Goal: Information Seeking & Learning: Learn about a topic

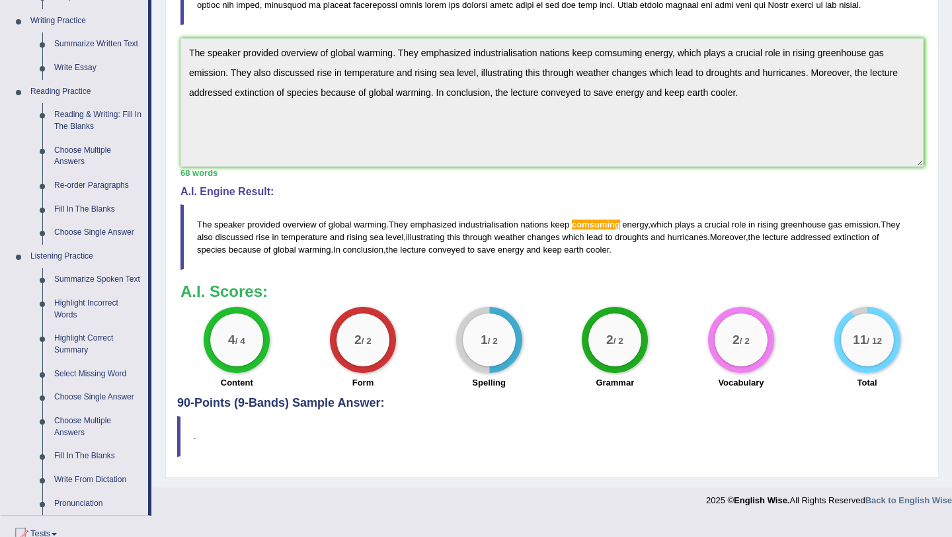
scroll to position [325, 0]
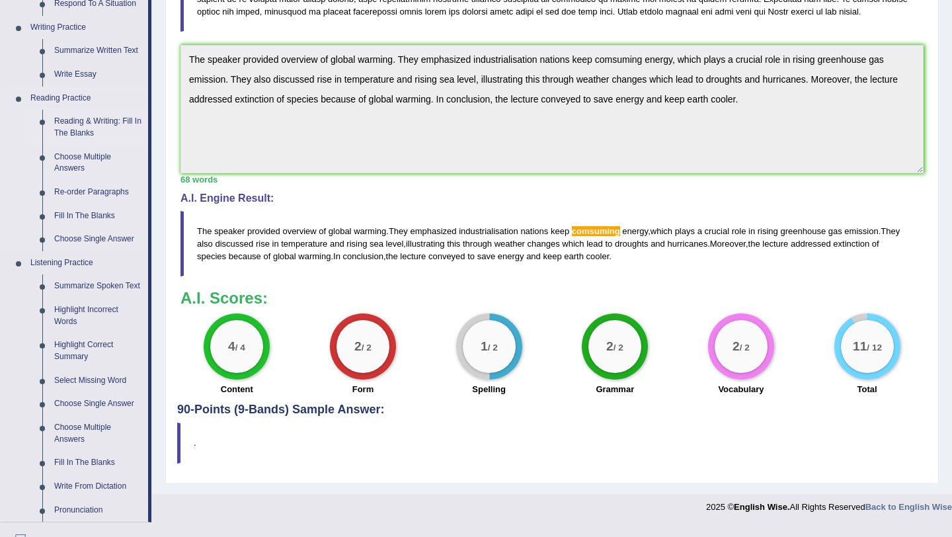
click at [105, 121] on link "Reading & Writing: Fill In The Blanks" at bounding box center [98, 127] width 100 height 35
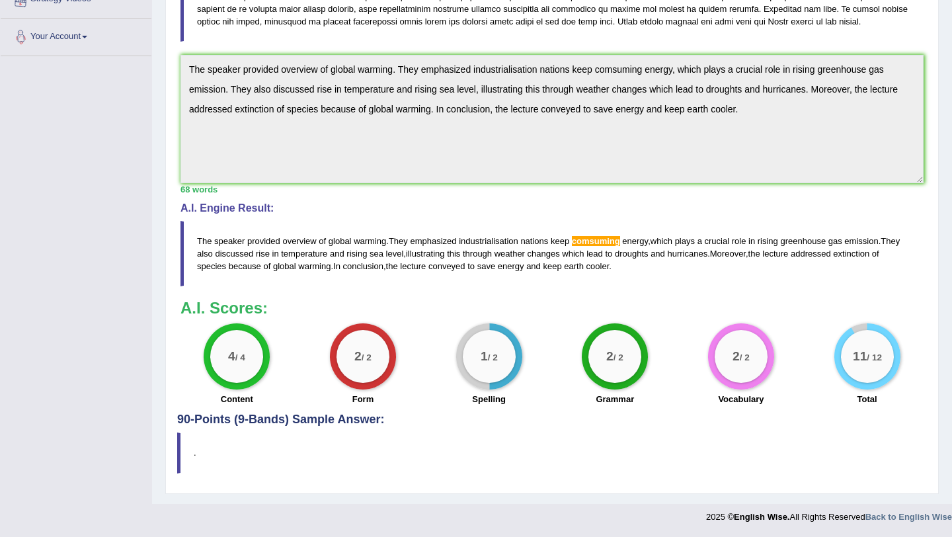
scroll to position [327, 0]
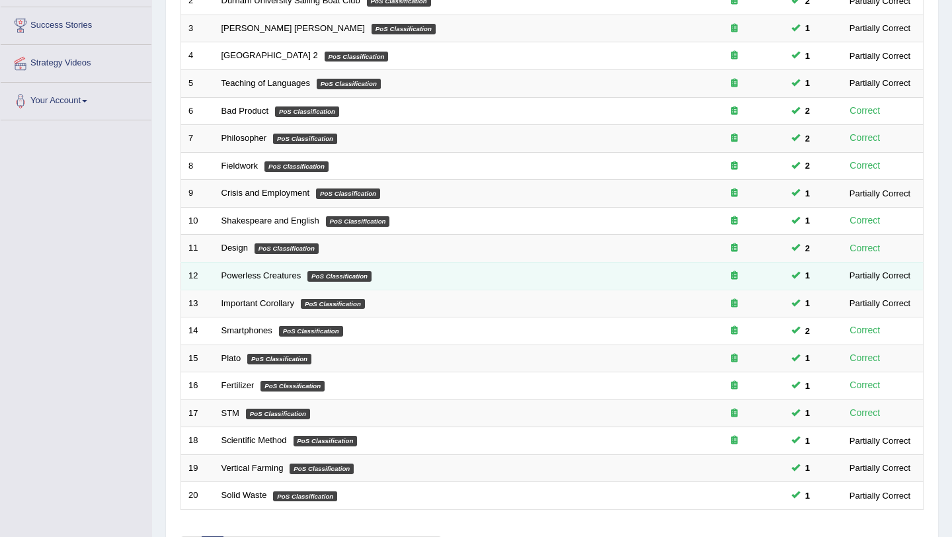
scroll to position [339, 0]
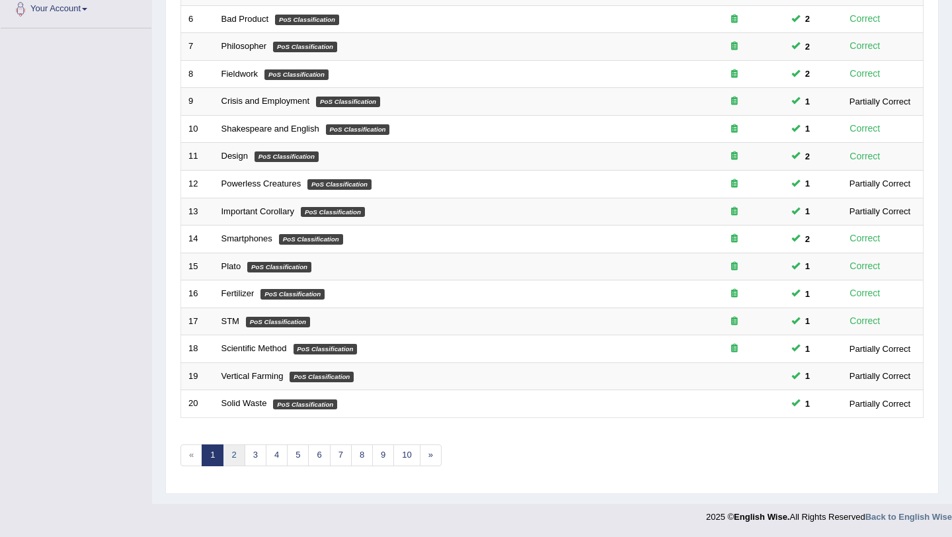
click at [234, 458] on link "2" at bounding box center [234, 455] width 22 height 22
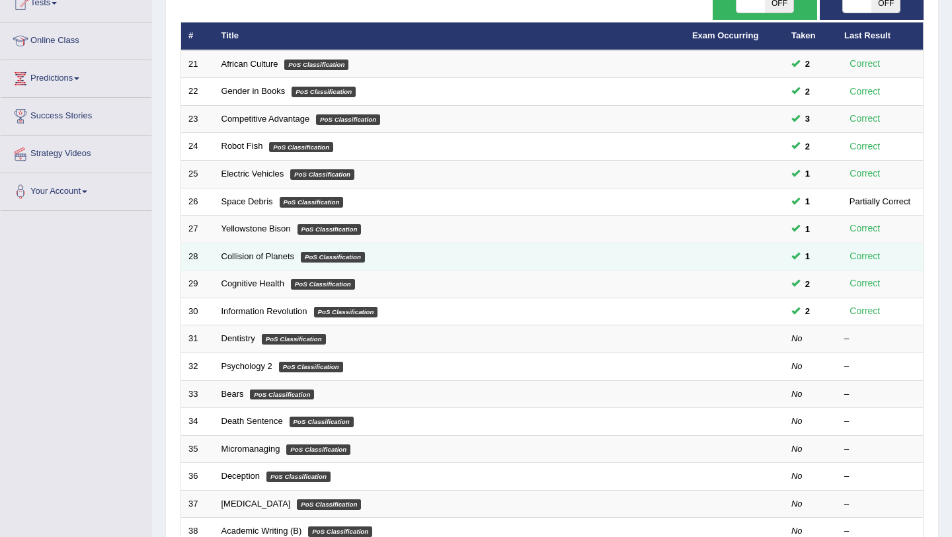
scroll to position [165, 0]
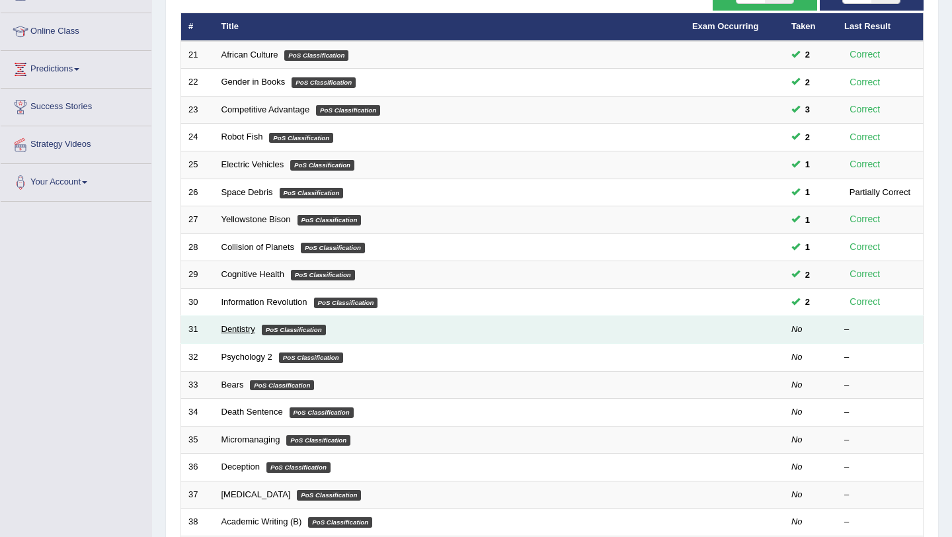
click at [244, 331] on link "Dentistry" at bounding box center [239, 329] width 34 height 10
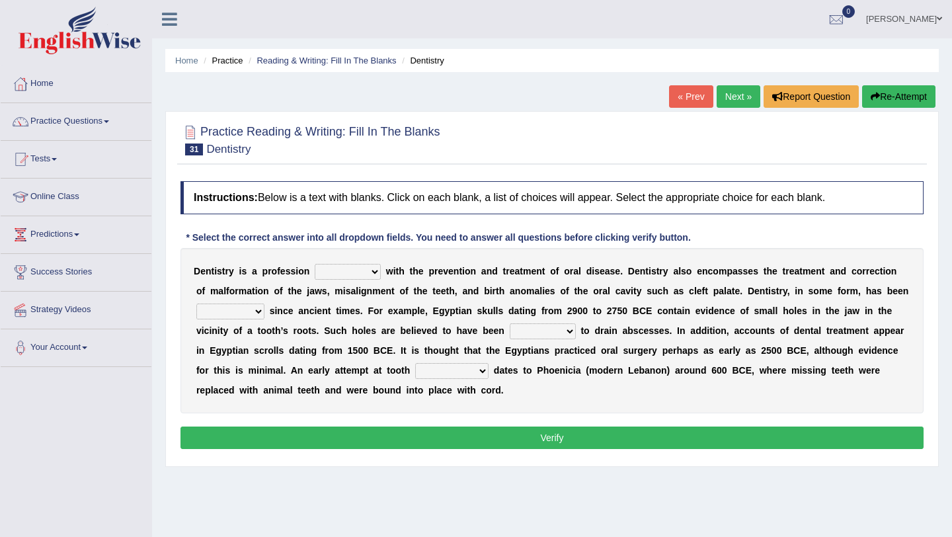
click at [376, 272] on select "agreed dealt concerned taken" at bounding box center [348, 272] width 66 height 16
select select "dealt"
click at [315, 264] on select "agreed dealt concerned taken" at bounding box center [348, 272] width 66 height 16
click at [261, 312] on select "criticized replaced practiced abandoned" at bounding box center [230, 312] width 68 height 16
select select "practiced"
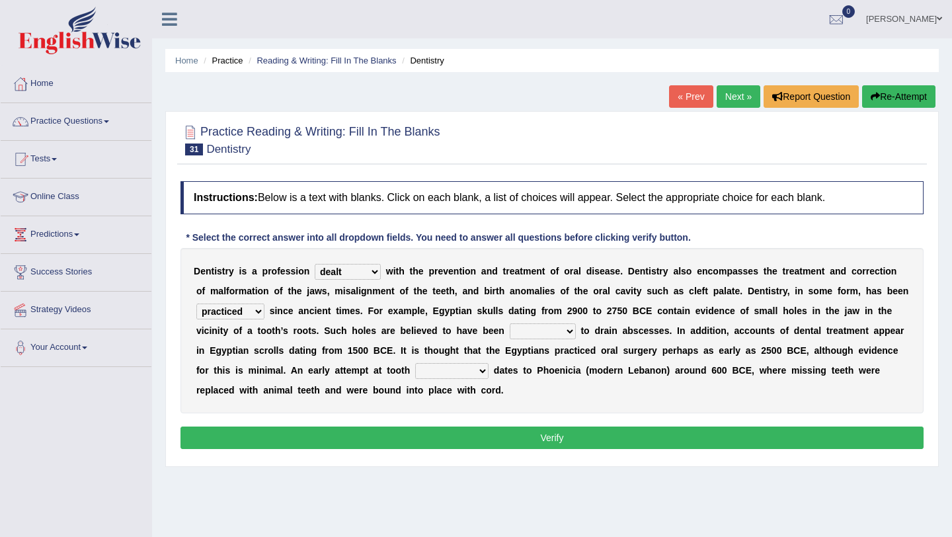
click at [196, 304] on select "criticized replaced practiced abandoned" at bounding box center [230, 312] width 68 height 16
click at [569, 331] on select "fluctuated laminated drilled sealed" at bounding box center [543, 331] width 66 height 16
select select "drilled"
click at [510, 323] on select "fluctuated laminated drilled sealed" at bounding box center [543, 331] width 66 height 16
click at [485, 370] on select "reparation sacrament restitution replacement" at bounding box center [451, 371] width 73 height 16
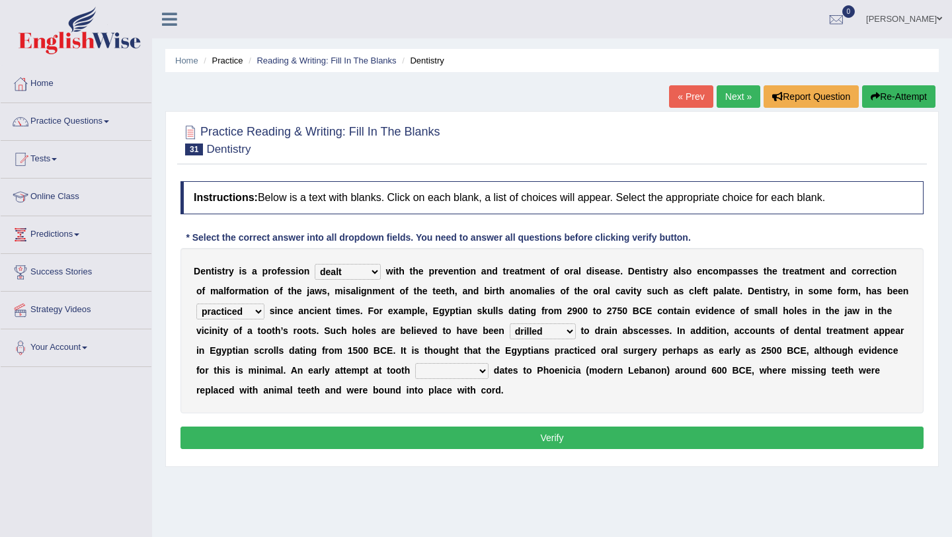
select select "replacement"
click at [415, 363] on select "reparation sacrament restitution replacement" at bounding box center [451, 371] width 73 height 16
click at [515, 435] on button "Verify" at bounding box center [552, 438] width 743 height 22
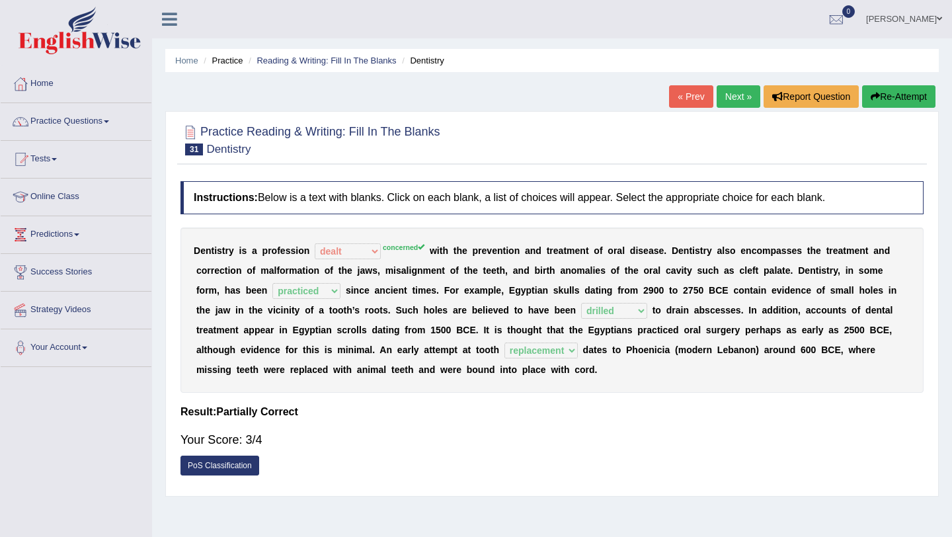
click at [726, 102] on link "Next »" at bounding box center [739, 96] width 44 height 22
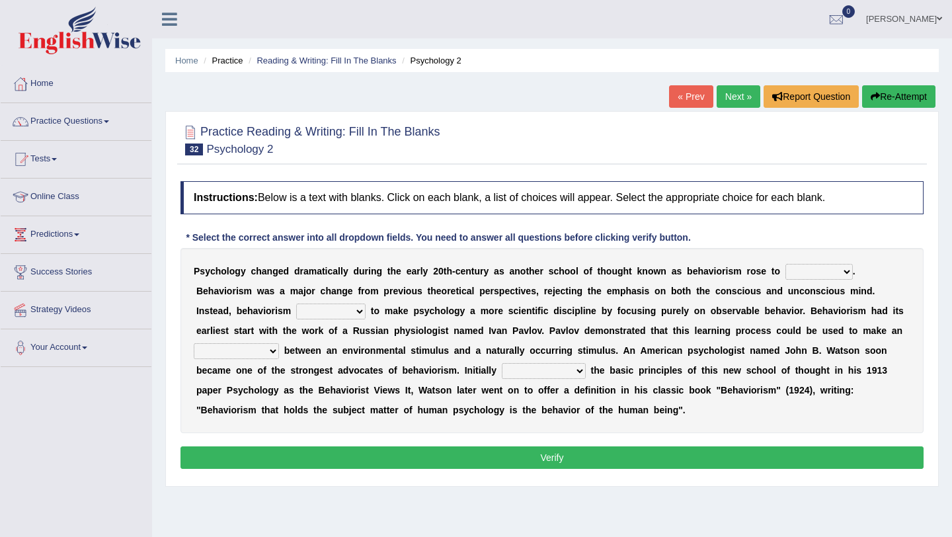
click at [845, 272] on select "dominance temptation challenge temper" at bounding box center [819, 272] width 67 height 16
click at [362, 310] on select "reproached reproved strove rewove" at bounding box center [330, 312] width 69 height 16
click at [296, 304] on select "reproached reproved strove rewove" at bounding box center [330, 312] width 69 height 16
click at [358, 310] on select "reproached reproved strove rewove" at bounding box center [330, 312] width 69 height 16
select select "strove"
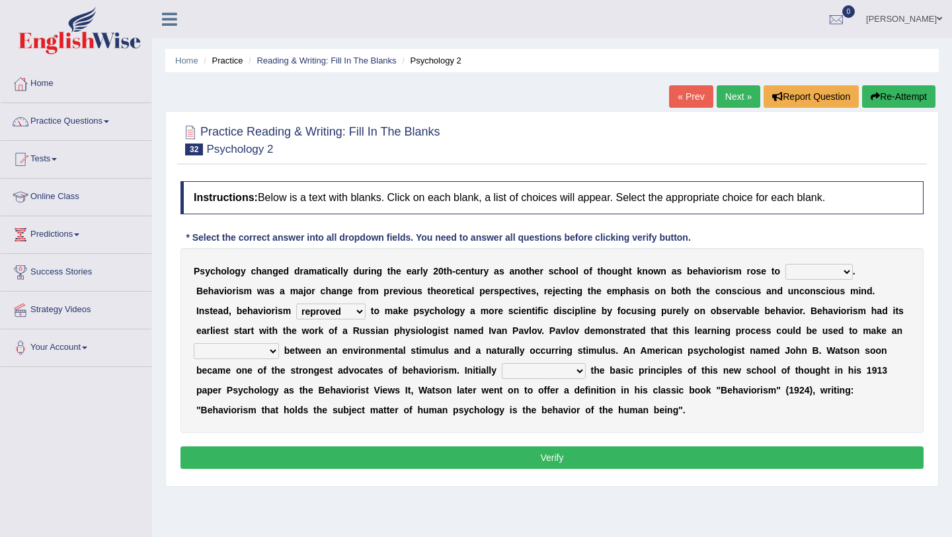
click at [296, 304] on select "reproached reproved strove rewove" at bounding box center [330, 312] width 69 height 16
click at [273, 351] on select "acclimatization association union combination" at bounding box center [236, 351] width 85 height 16
select select "association"
click at [194, 343] on select "acclimatization association union combination" at bounding box center [236, 351] width 85 height 16
click at [579, 369] on select "questioning foreshortening unburdening outlining" at bounding box center [544, 371] width 84 height 16
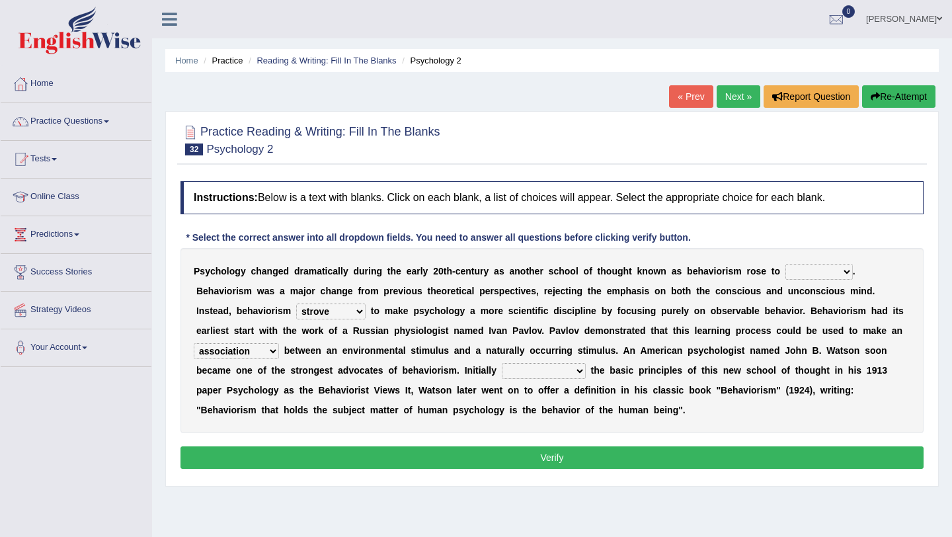
select select "outlining"
click at [502, 363] on select "questioning foreshortening unburdening outlining" at bounding box center [544, 371] width 84 height 16
click at [274, 351] on select "acclimatization association union combination" at bounding box center [236, 351] width 85 height 16
click at [194, 343] on select "acclimatization association union combination" at bounding box center [236, 351] width 85 height 16
click at [845, 271] on select "dominance temptation challenge temper" at bounding box center [819, 272] width 67 height 16
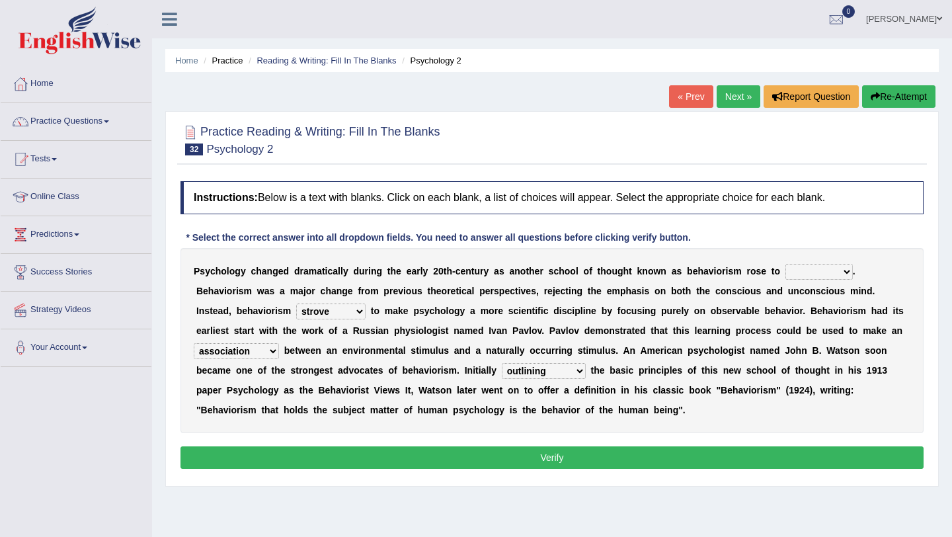
click at [845, 272] on select "dominance temptation challenge temper" at bounding box center [819, 272] width 67 height 16
select select "challenge"
click at [786, 264] on select "dominance temptation challenge temper" at bounding box center [819, 272] width 67 height 16
click at [647, 456] on button "Verify" at bounding box center [552, 457] width 743 height 22
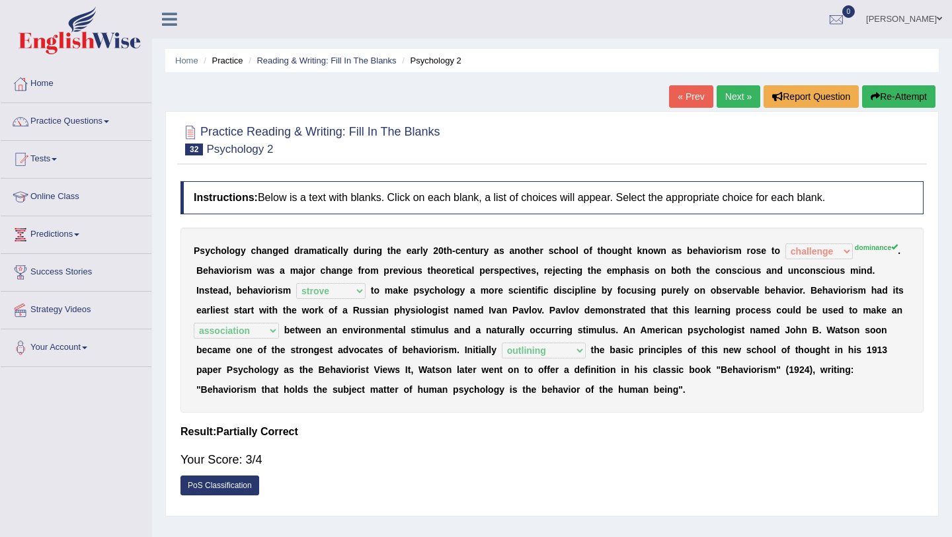
click at [735, 100] on link "Next »" at bounding box center [739, 96] width 44 height 22
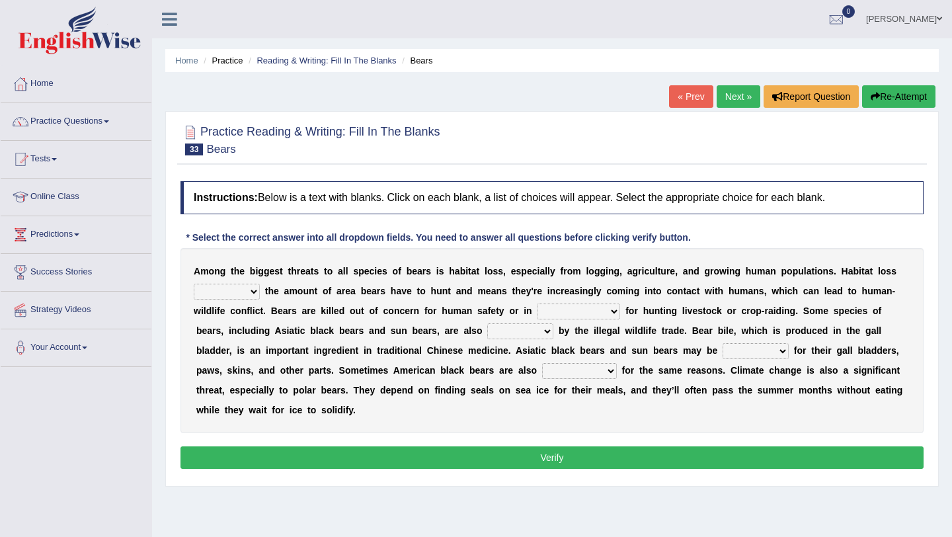
click at [255, 293] on select "increases reduces complies interacts" at bounding box center [227, 292] width 66 height 16
click at [255, 290] on select "increases reduces complies interacts" at bounding box center [227, 292] width 66 height 16
select select "reduces"
click at [194, 284] on select "increases reduces complies interacts" at bounding box center [227, 292] width 66 height 16
click at [614, 308] on select "coalition retaliation appreciation disinformation" at bounding box center [578, 312] width 83 height 16
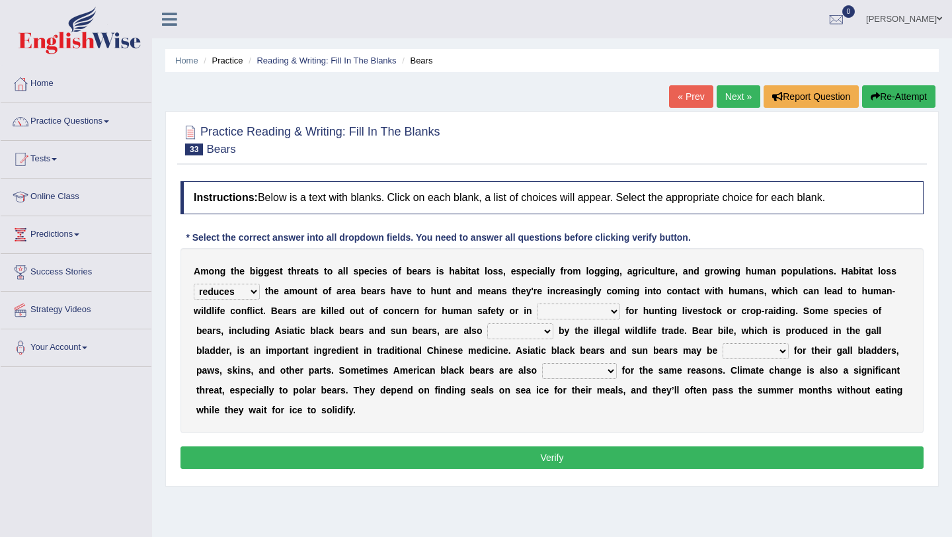
click at [614, 312] on select "coalition retaliation appreciation disinformation" at bounding box center [578, 312] width 83 height 16
select select "appreciation"
click at [537, 304] on select "coalition retaliation appreciation disinformation" at bounding box center [578, 312] width 83 height 16
click at [546, 331] on select "protected prohibited fattened threatened" at bounding box center [520, 331] width 66 height 16
select select "prohibited"
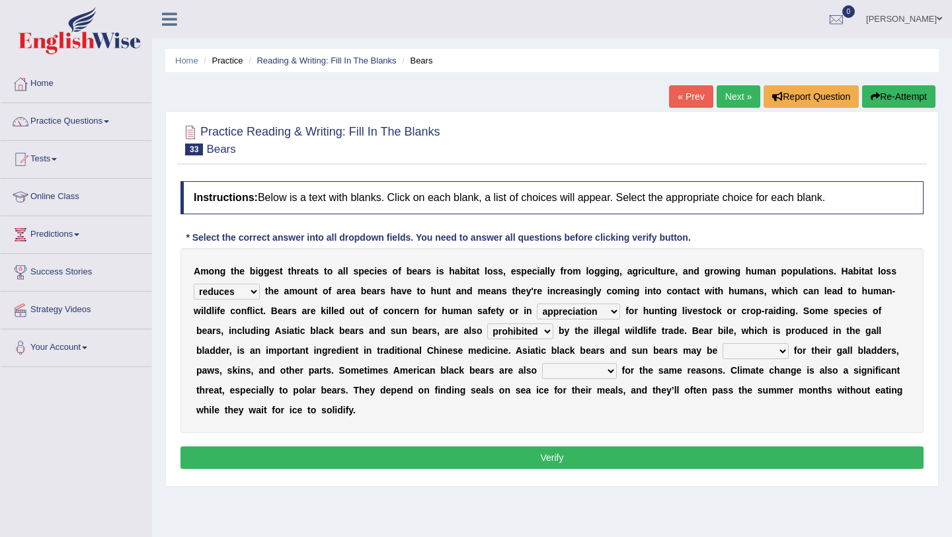
click at [487, 323] on select "protected prohibited fattened threatened" at bounding box center [520, 331] width 66 height 16
click at [784, 352] on select "poached squelched coached blenched" at bounding box center [756, 351] width 66 height 16
select select "poached"
click at [723, 343] on select "poached squelched coached blenched" at bounding box center [756, 351] width 66 height 16
click at [610, 370] on select "begot foreseen encountered targeted" at bounding box center [579, 371] width 75 height 16
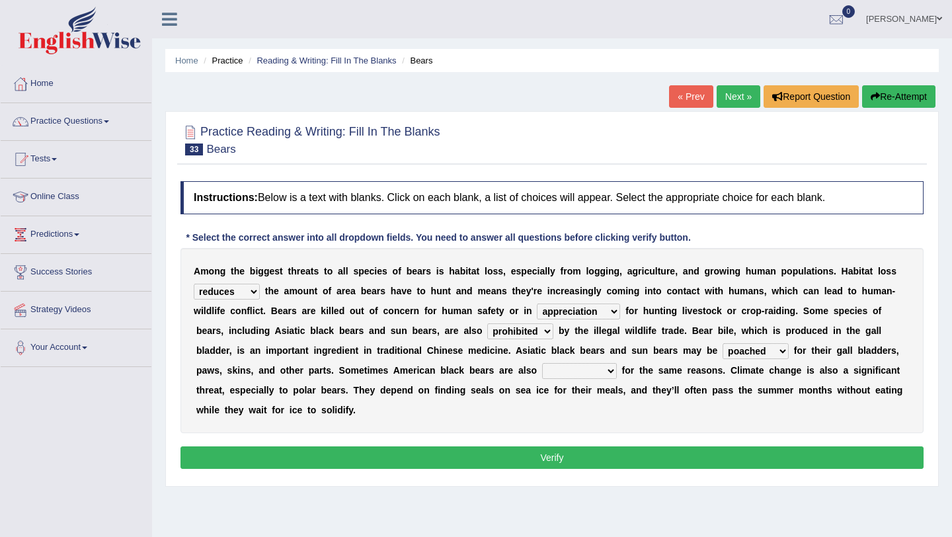
select select "targeted"
click at [543, 363] on select "begot foreseen encountered targeted" at bounding box center [579, 371] width 75 height 16
click at [552, 460] on button "Verify" at bounding box center [552, 457] width 743 height 22
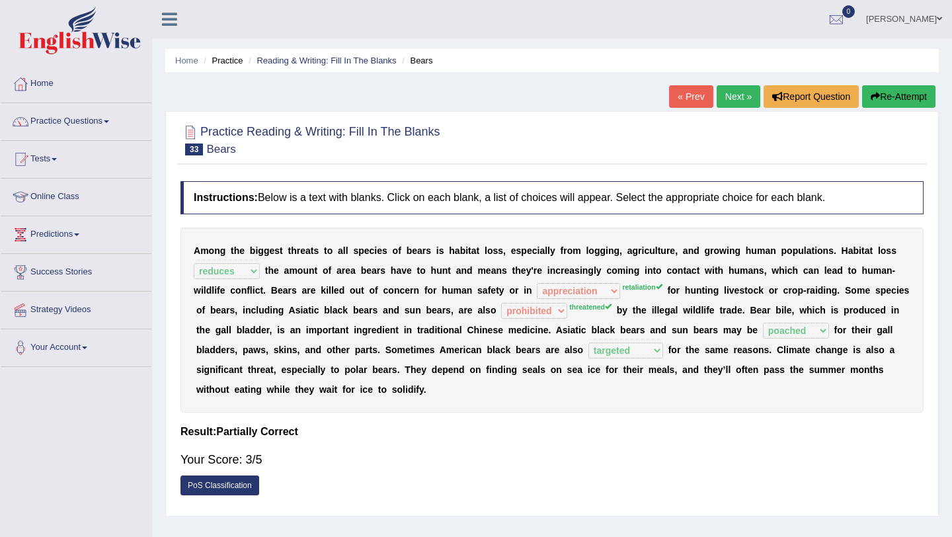
click at [882, 97] on button "Re-Attempt" at bounding box center [898, 96] width 73 height 22
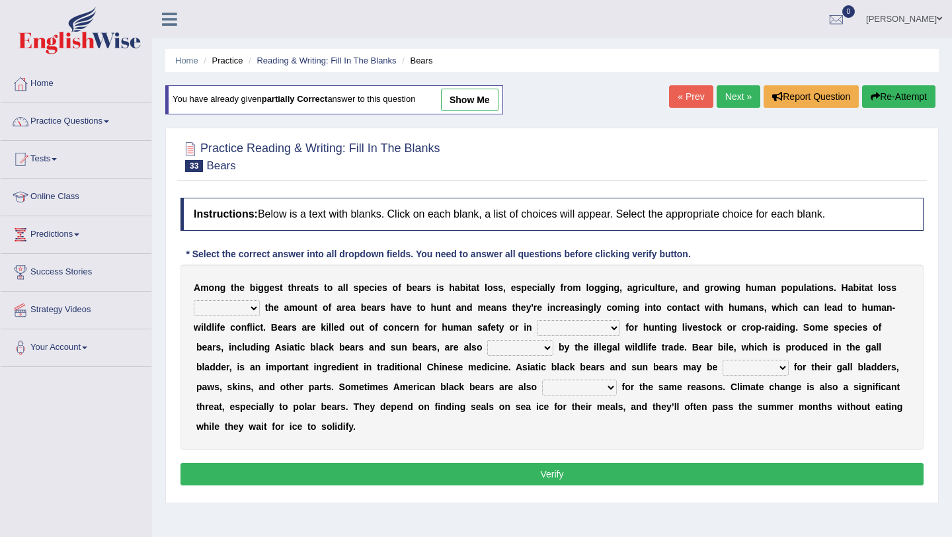
click at [257, 307] on select "increases reduces complies interacts" at bounding box center [227, 308] width 66 height 16
select select "reduces"
click at [194, 300] on select "increases reduces complies interacts" at bounding box center [227, 308] width 66 height 16
click at [612, 327] on select "coalition retaliation appreciation disinformation" at bounding box center [578, 328] width 83 height 16
select select "retaliation"
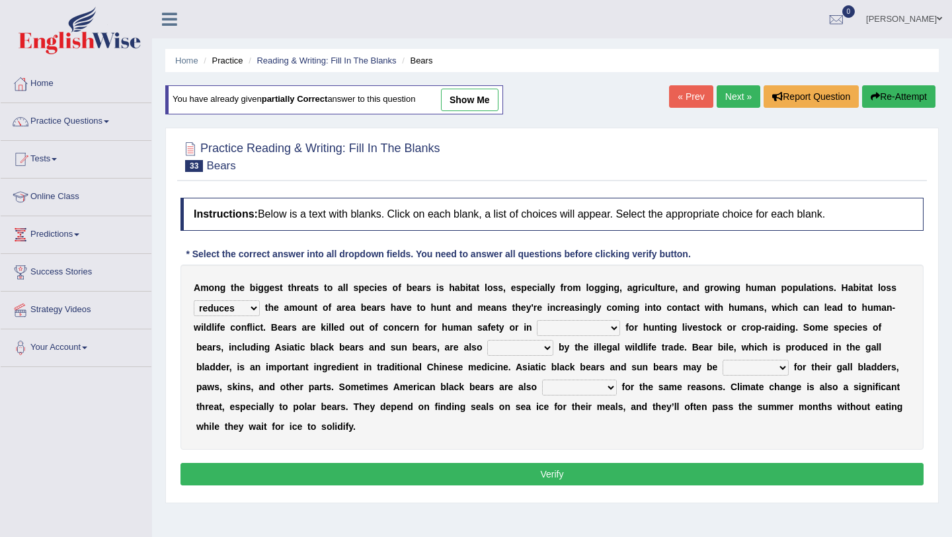
click at [537, 320] on select "coalition retaliation appreciation disinformation" at bounding box center [578, 328] width 83 height 16
click at [549, 348] on select "protected prohibited fattened threatened" at bounding box center [520, 348] width 66 height 16
select select "threatened"
click at [487, 340] on select "protected prohibited fattened threatened" at bounding box center [520, 348] width 66 height 16
click at [770, 370] on select "poached squelched coached blenched" at bounding box center [756, 368] width 66 height 16
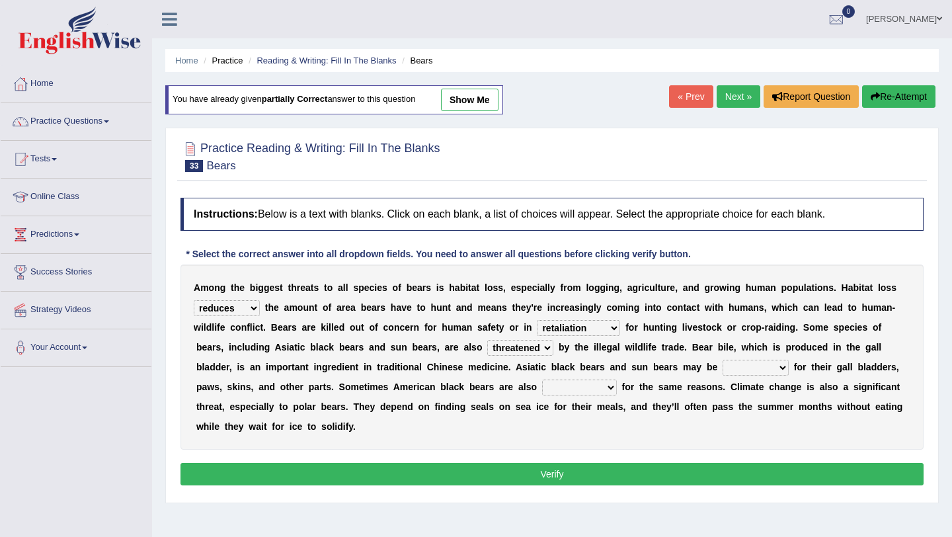
select select "poached"
click at [723, 360] on select "poached squelched coached blenched" at bounding box center [756, 368] width 66 height 16
click at [612, 388] on select "begot foreseen encountered targeted" at bounding box center [579, 388] width 75 height 16
select select "targeted"
click at [543, 380] on select "begot foreseen encountered targeted" at bounding box center [579, 388] width 75 height 16
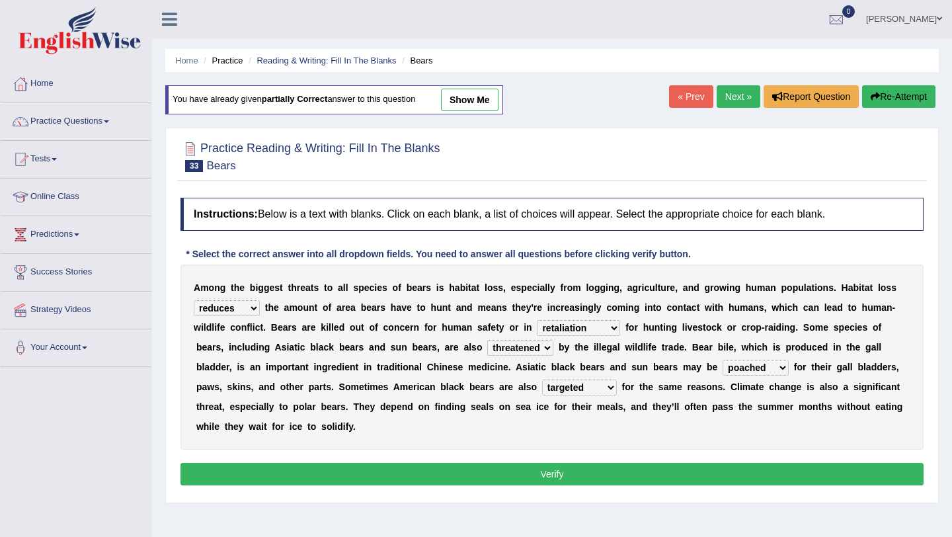
click at [600, 472] on button "Verify" at bounding box center [552, 474] width 743 height 22
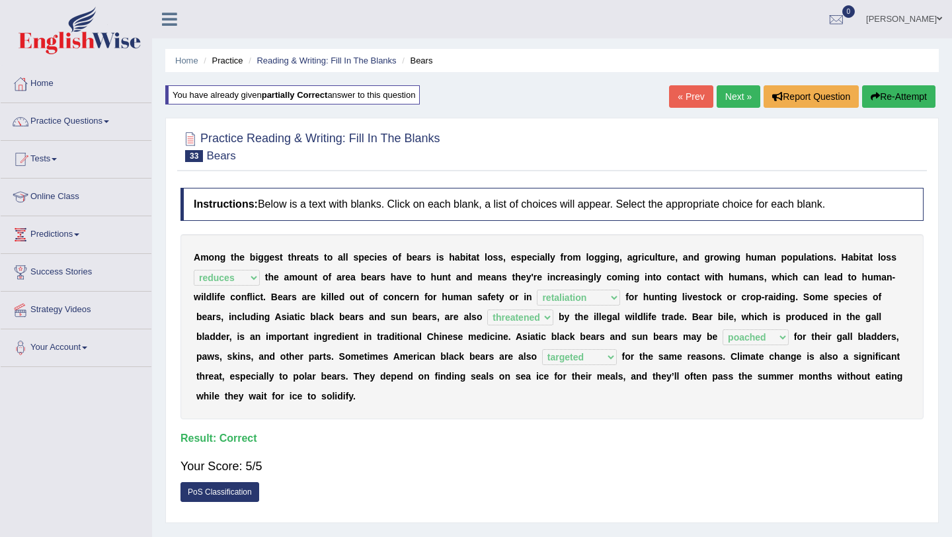
click at [735, 93] on link "Next »" at bounding box center [739, 96] width 44 height 22
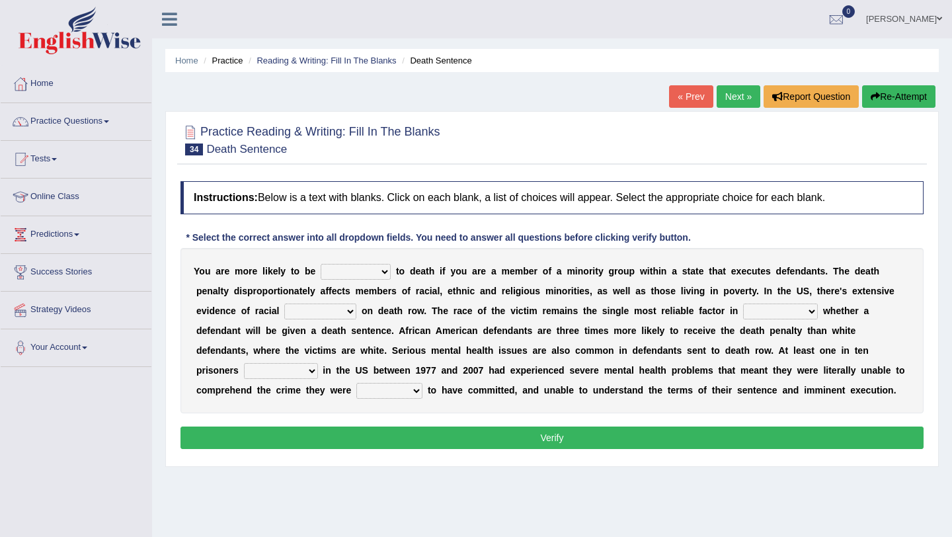
click at [384, 272] on select "penalized blamed complained sentenced" at bounding box center [356, 272] width 70 height 16
select select "penalized"
click at [321, 264] on select "penalized blamed complained sentenced" at bounding box center [356, 272] width 70 height 16
click at [349, 313] on select "bias equality appearance background" at bounding box center [320, 312] width 72 height 16
select select "background"
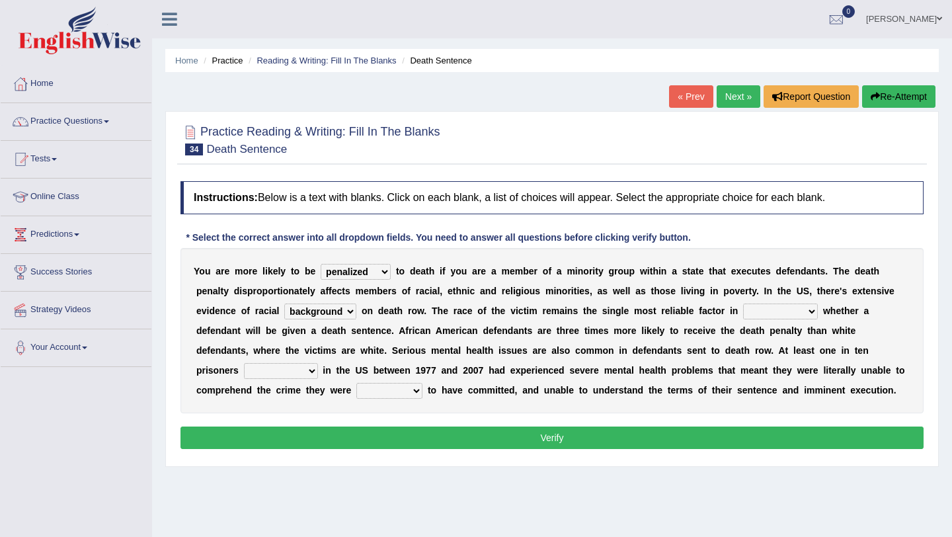
click at [284, 304] on select "bias equality appearance background" at bounding box center [320, 312] width 72 height 16
click at [813, 312] on select "determining adjoining undermining examining" at bounding box center [780, 312] width 75 height 16
select select "determining"
click at [743, 304] on select "determining adjoining undermining examining" at bounding box center [780, 312] width 75 height 16
click at [313, 372] on select "electrocuted persecuted executed captured" at bounding box center [281, 371] width 74 height 16
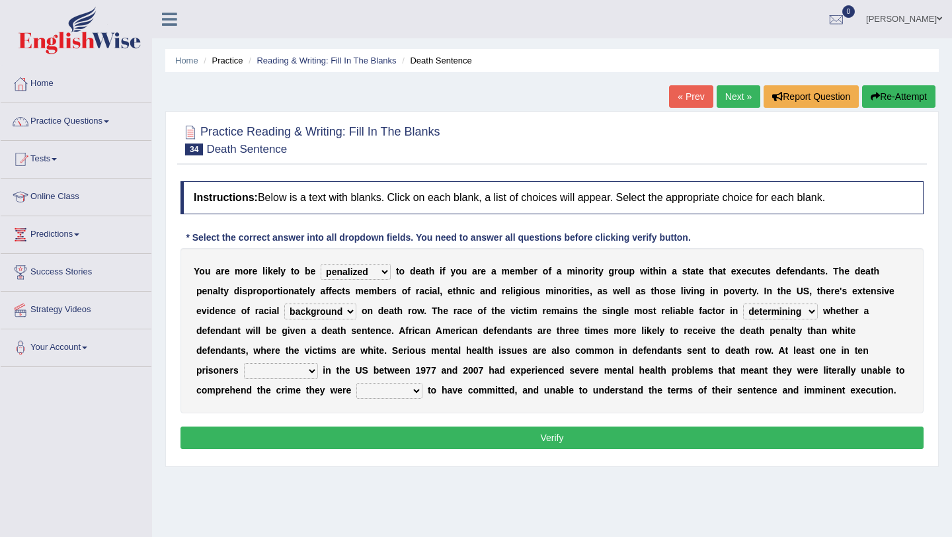
select select "executed"
click at [244, 363] on select "electrocuted persecuted executed captured" at bounding box center [281, 371] width 74 height 16
click at [421, 391] on select "alleged acclaimed persuaded claimed" at bounding box center [389, 391] width 66 height 16
select select "alleged"
click at [357, 383] on select "alleged acclaimed persuaded claimed" at bounding box center [389, 391] width 66 height 16
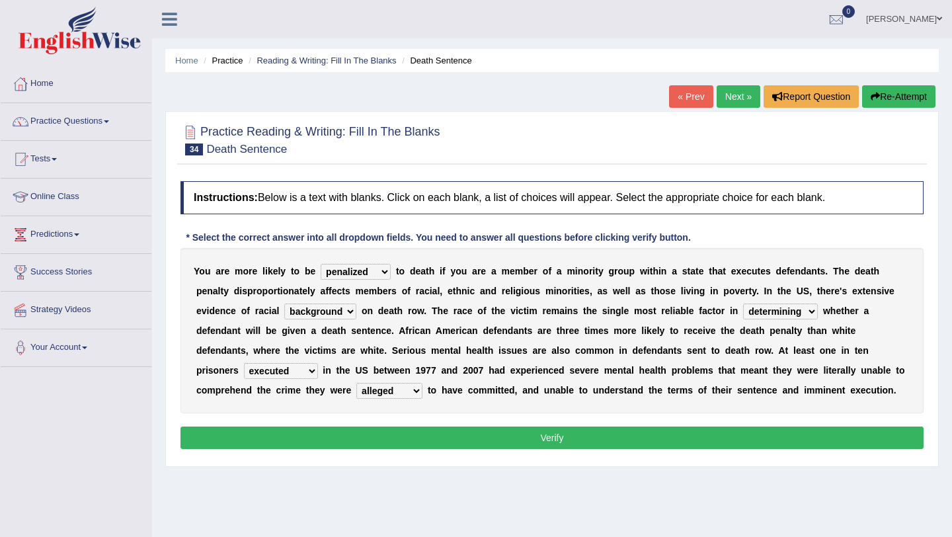
click at [449, 438] on button "Verify" at bounding box center [552, 438] width 743 height 22
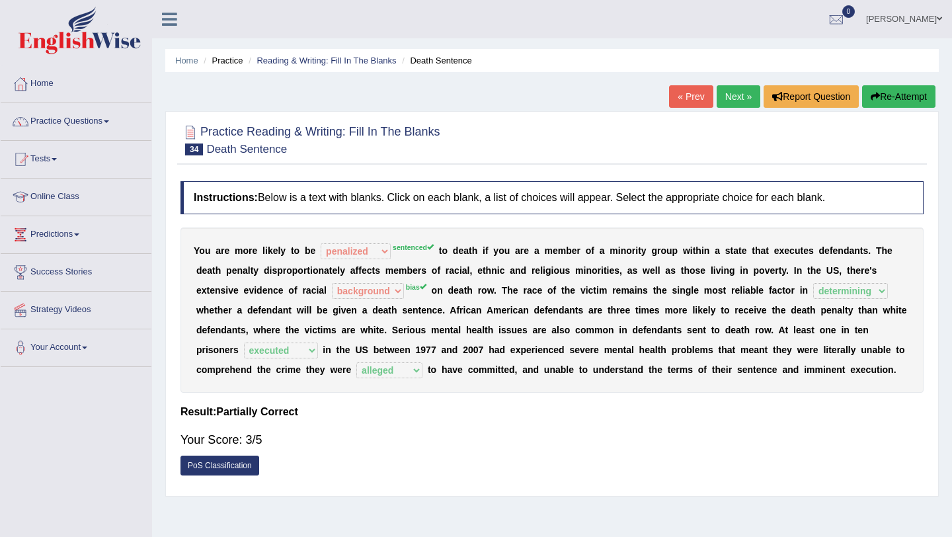
click at [880, 92] on button "Re-Attempt" at bounding box center [898, 96] width 73 height 22
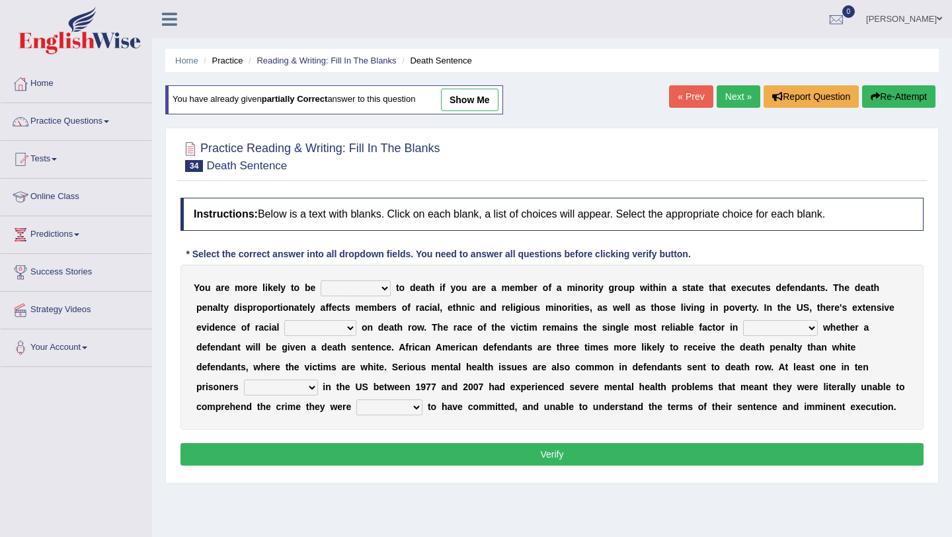
click at [386, 288] on select "penalized blamed complained sentenced" at bounding box center [356, 288] width 70 height 16
select select "sentenced"
click at [321, 280] on select "penalized blamed complained sentenced" at bounding box center [356, 288] width 70 height 16
click at [345, 327] on select "bias equality appearance background" at bounding box center [320, 328] width 72 height 16
select select "bias"
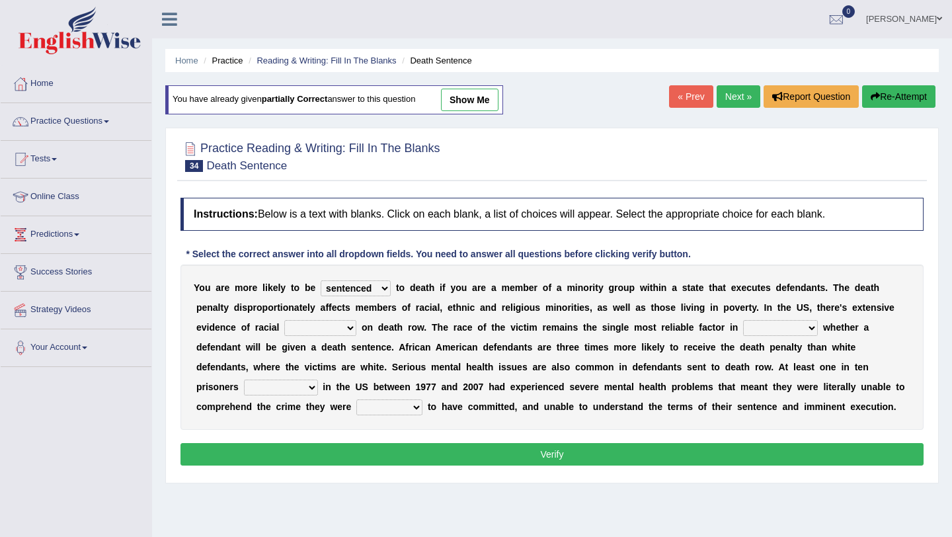
click at [284, 320] on select "bias equality appearance background" at bounding box center [320, 328] width 72 height 16
click at [810, 330] on select "determining adjoining undermining examining" at bounding box center [780, 328] width 75 height 16
select select "determining"
click at [743, 320] on select "determining adjoining undermining examining" at bounding box center [780, 328] width 75 height 16
click at [351, 324] on select "bias equality appearance background" at bounding box center [320, 328] width 72 height 16
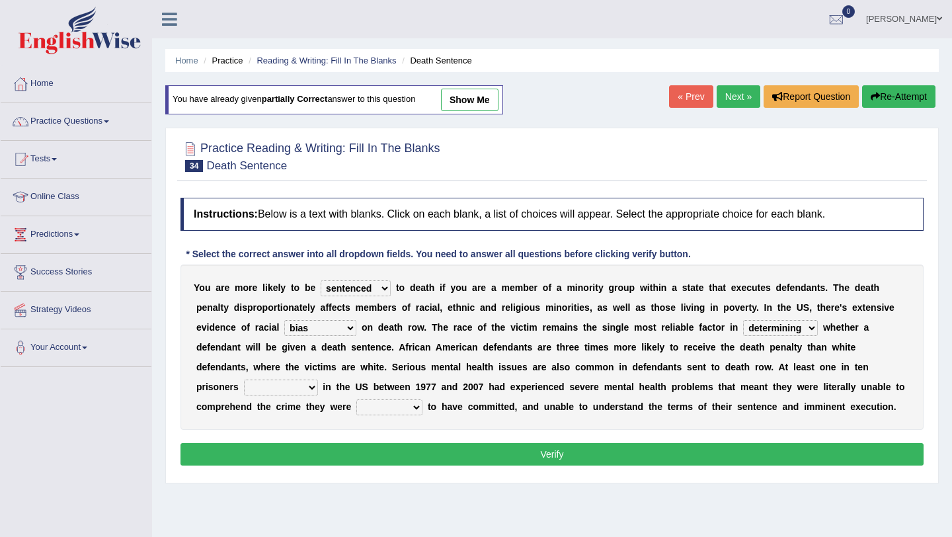
click at [284, 320] on select "bias equality appearance background" at bounding box center [320, 328] width 72 height 16
click at [312, 387] on select "electrocuted persecuted executed captured" at bounding box center [281, 388] width 74 height 16
select select "executed"
click at [244, 380] on select "electrocuted persecuted executed captured" at bounding box center [281, 388] width 74 height 16
click at [423, 407] on select "alleged acclaimed persuaded claimed" at bounding box center [389, 407] width 66 height 16
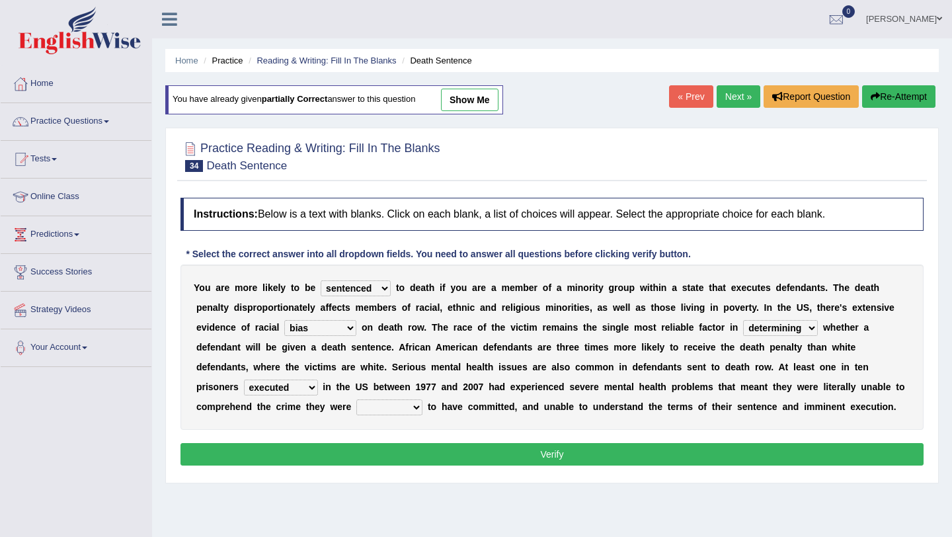
select select "alleged"
click at [357, 399] on select "alleged acclaimed persuaded claimed" at bounding box center [389, 407] width 66 height 16
click at [452, 458] on button "Verify" at bounding box center [552, 454] width 743 height 22
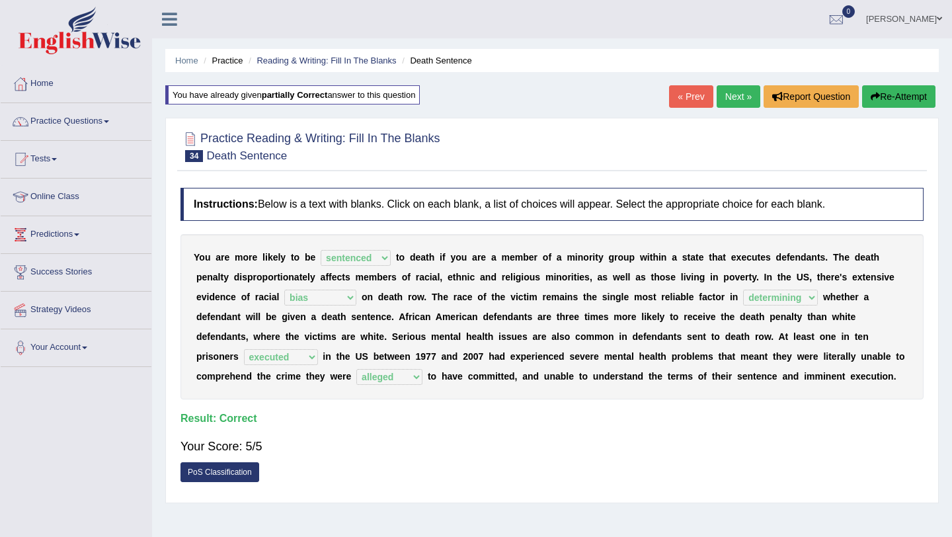
click at [727, 95] on link "Next »" at bounding box center [739, 96] width 44 height 22
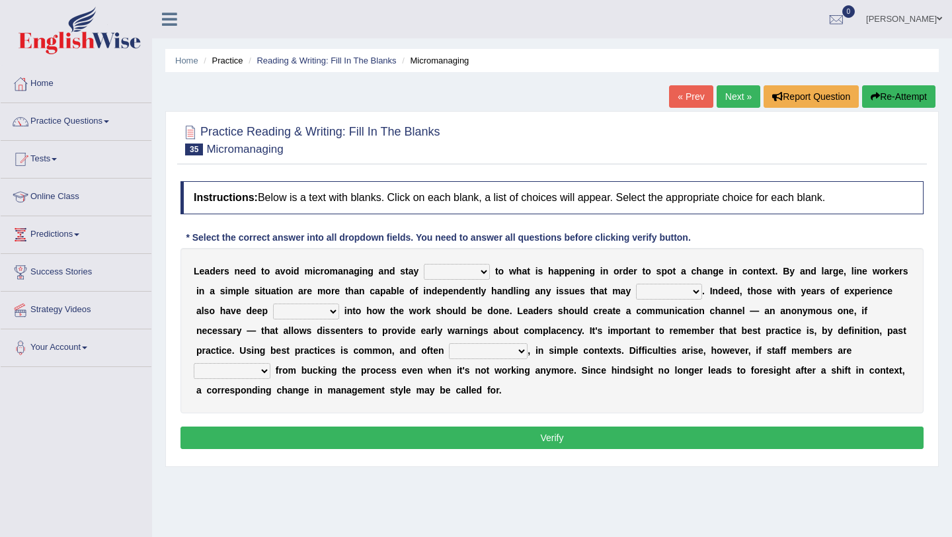
click at [485, 272] on select "complied connected precise concise" at bounding box center [457, 272] width 66 height 16
select select "precise"
click at [424, 264] on select "complied connected precise concise" at bounding box center [457, 272] width 66 height 16
click at [692, 292] on select "apprise rise encounter arise" at bounding box center [669, 292] width 66 height 16
select select "arise"
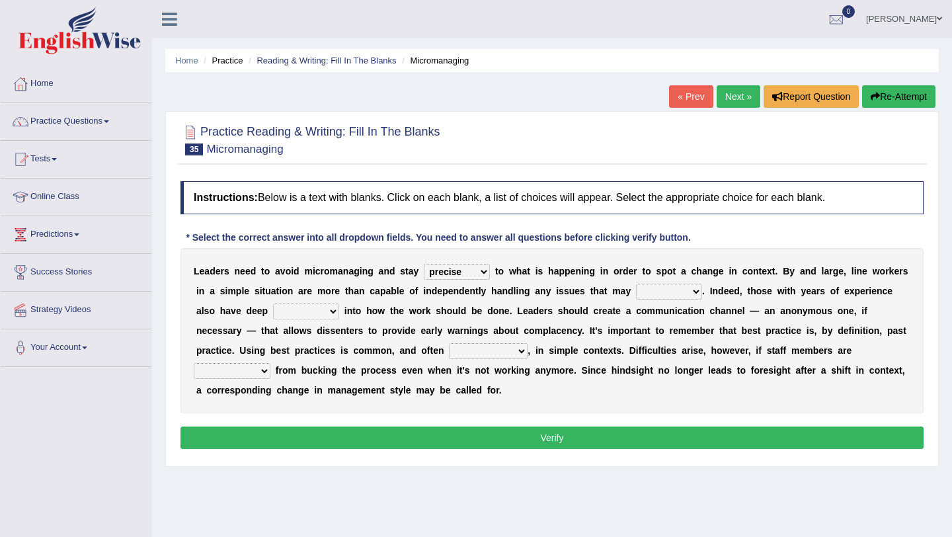
click at [636, 284] on select "apprise rise encounter arise" at bounding box center [669, 292] width 66 height 16
click at [334, 311] on select "incursion insight indignity indication" at bounding box center [306, 312] width 66 height 16
select select "insight"
click at [273, 304] on select "incursion insight indignity indication" at bounding box center [306, 312] width 66 height 16
click at [522, 351] on select "inappropriate apprehensive appropriate forbidden" at bounding box center [488, 351] width 79 height 16
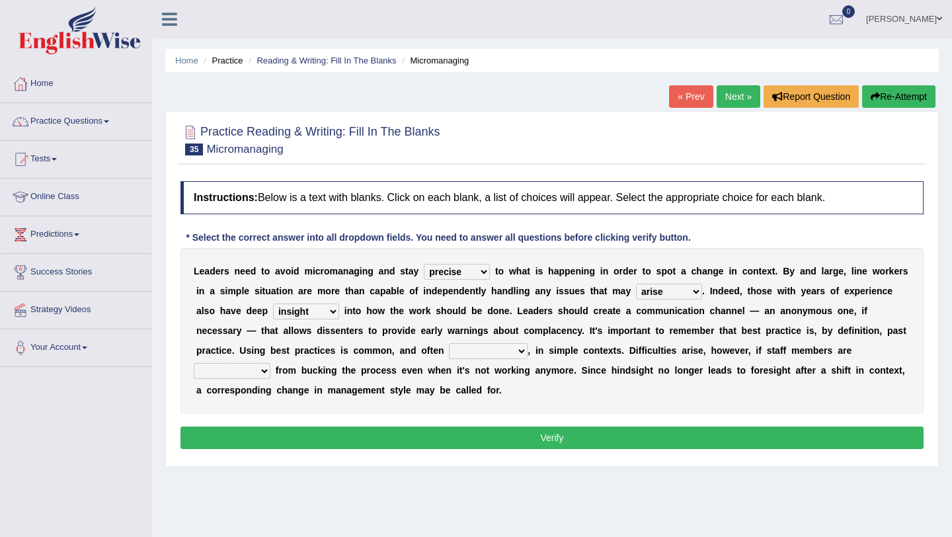
select select "appropriate"
click at [450, 343] on select "inappropriate apprehensive appropriate forbidden" at bounding box center [488, 351] width 79 height 16
click at [267, 370] on select "disarranged disinclined discouraged disintegrated" at bounding box center [232, 371] width 77 height 16
click at [264, 370] on select "disarranged disinclined discouraged disintegrated" at bounding box center [232, 371] width 77 height 16
select select "discouraged"
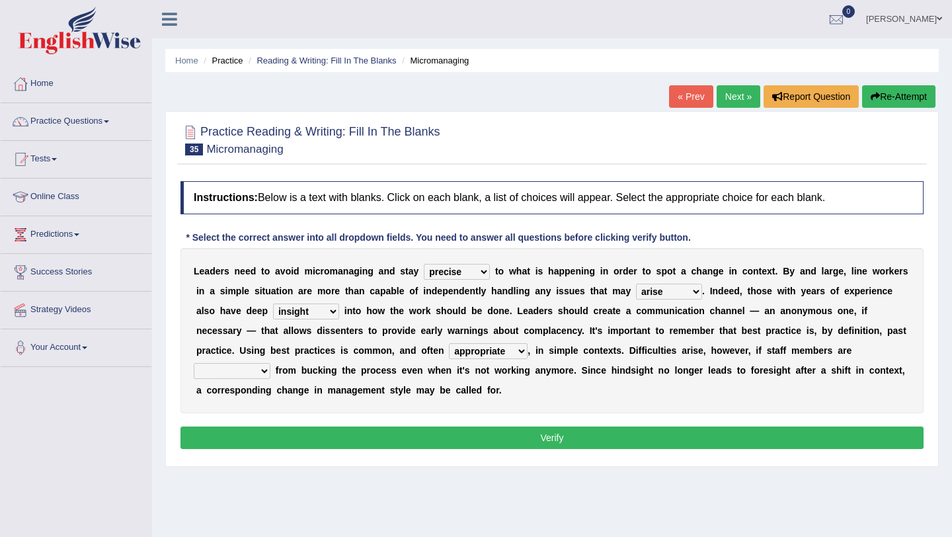
click at [194, 363] on select "disarranged disinclined discouraged disintegrated" at bounding box center [232, 371] width 77 height 16
click at [349, 431] on button "Verify" at bounding box center [552, 438] width 743 height 22
